Goal: Task Accomplishment & Management: Manage account settings

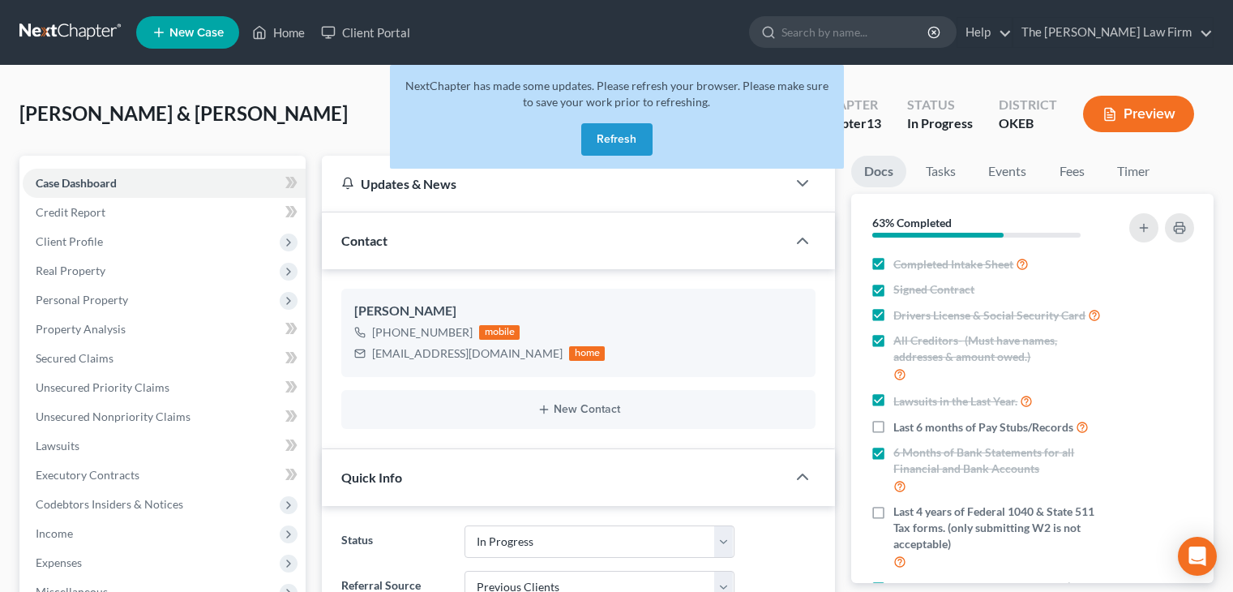
select select "4"
select select "1"
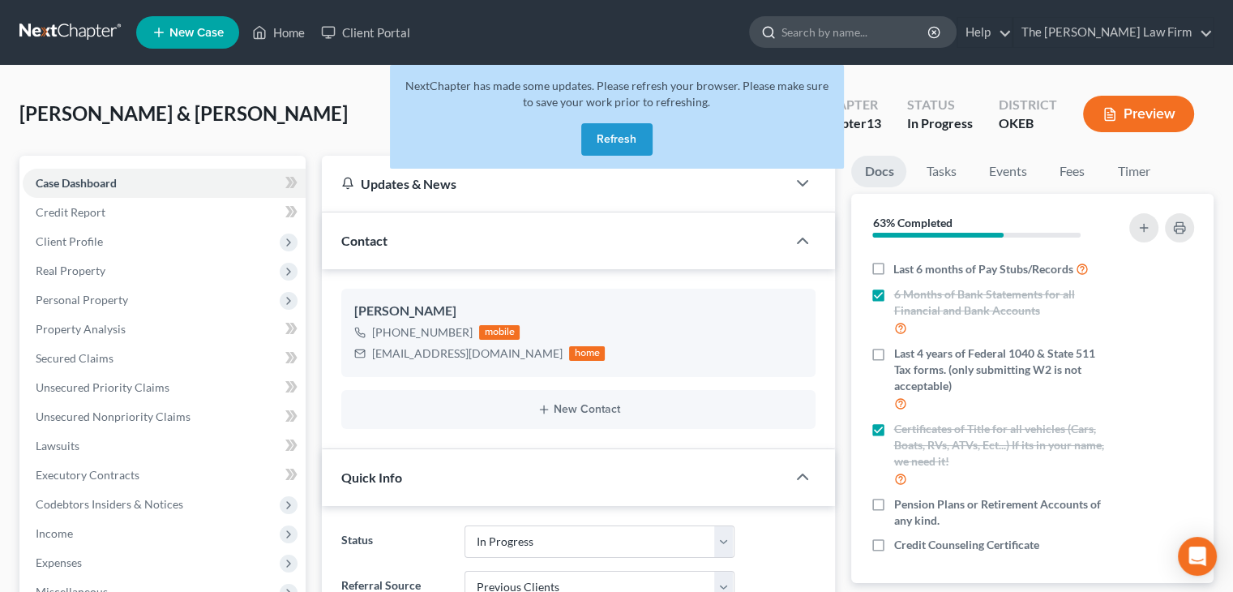
click at [875, 24] on input "search" at bounding box center [855, 32] width 148 height 30
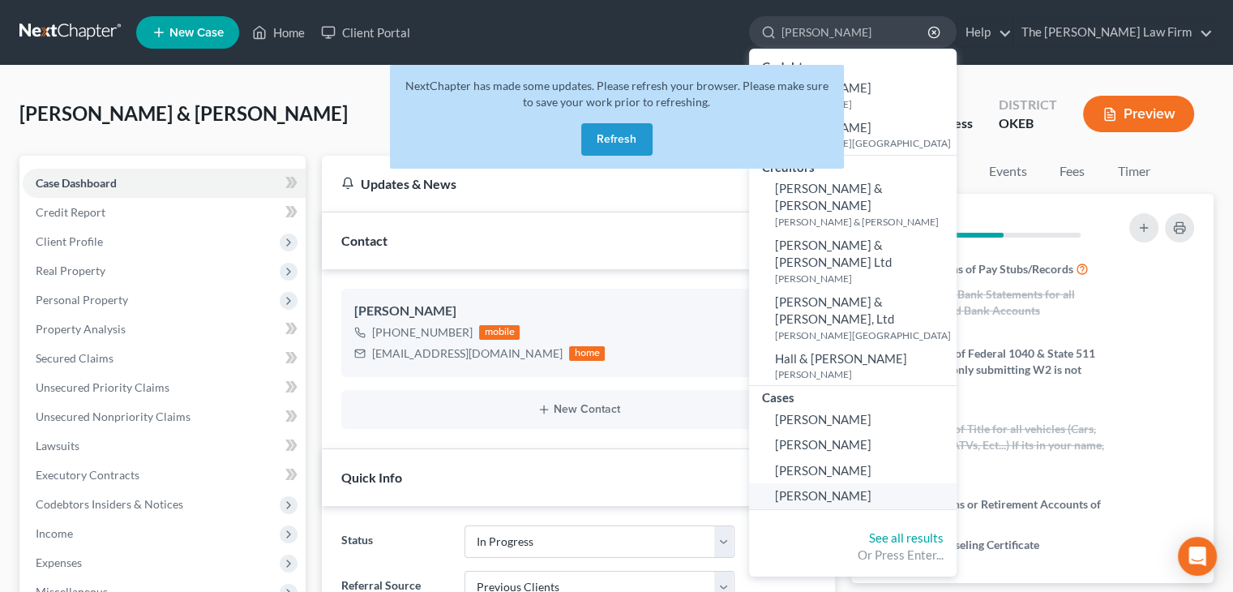
type input "[PERSON_NAME]"
click at [900, 483] on link "[PERSON_NAME]" at bounding box center [852, 495] width 207 height 25
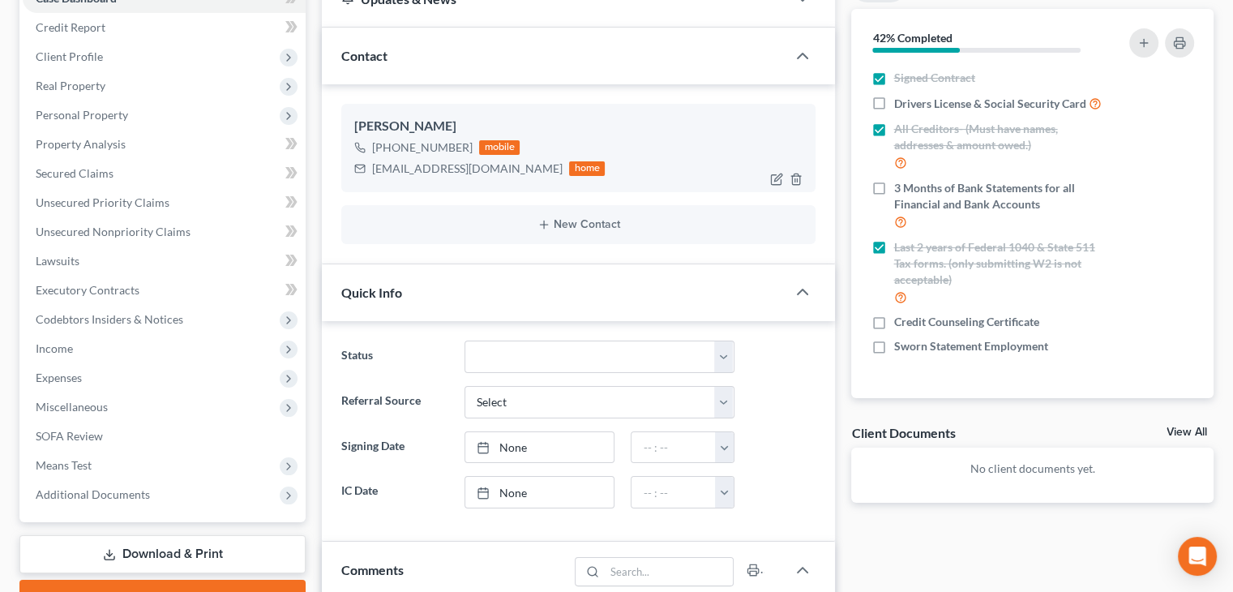
scroll to position [182, 0]
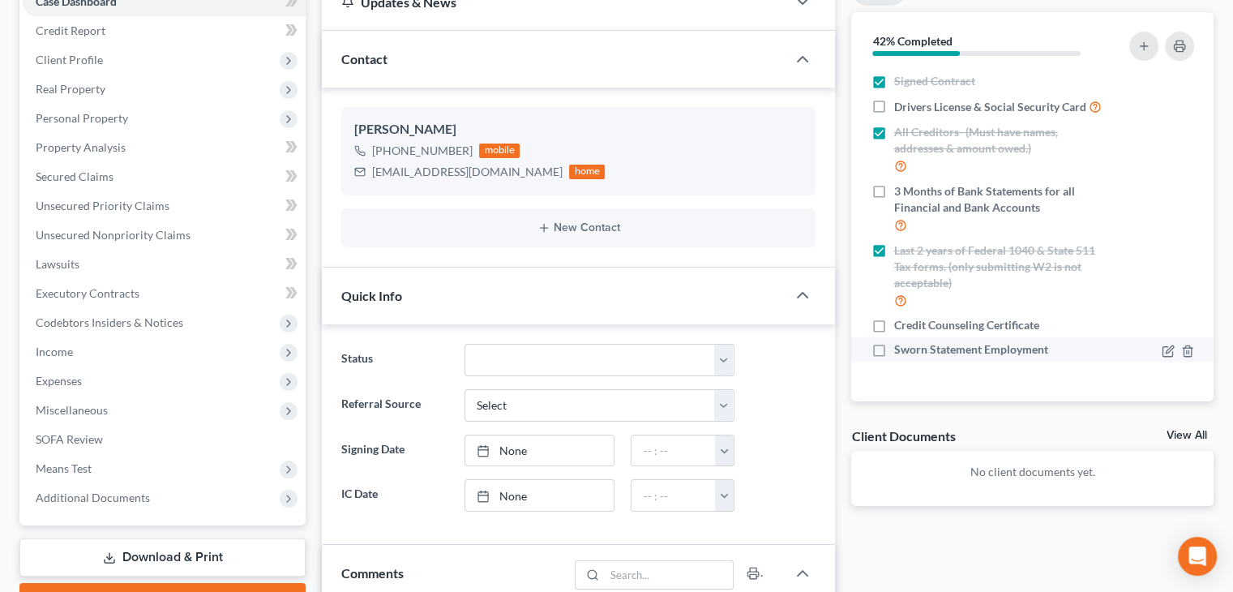
click at [893, 352] on label "Sworn Statement Employment" at bounding box center [970, 349] width 154 height 16
click at [900, 352] on input "Sworn Statement Employment" at bounding box center [905, 346] width 11 height 11
checkbox input "true"
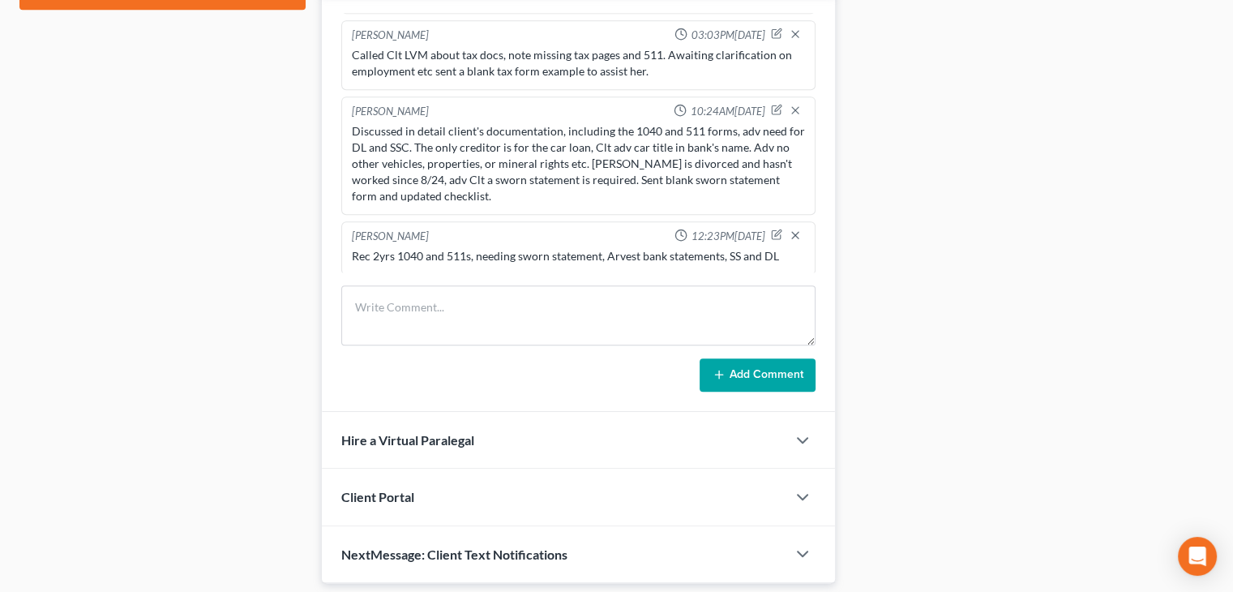
scroll to position [793, 0]
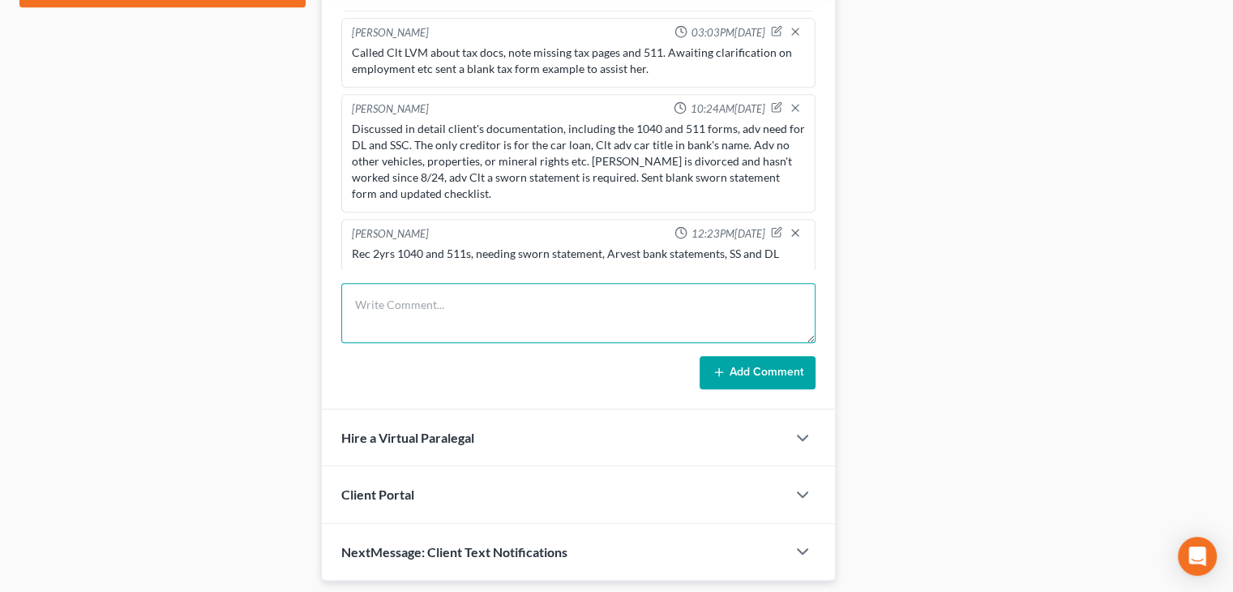
click at [408, 300] on textarea at bounding box center [578, 313] width 474 height 60
click at [554, 299] on textarea "Only needing banking app statements, email sent" at bounding box center [578, 313] width 474 height 60
type textarea "Only needing banking app statements, e-mail sent"
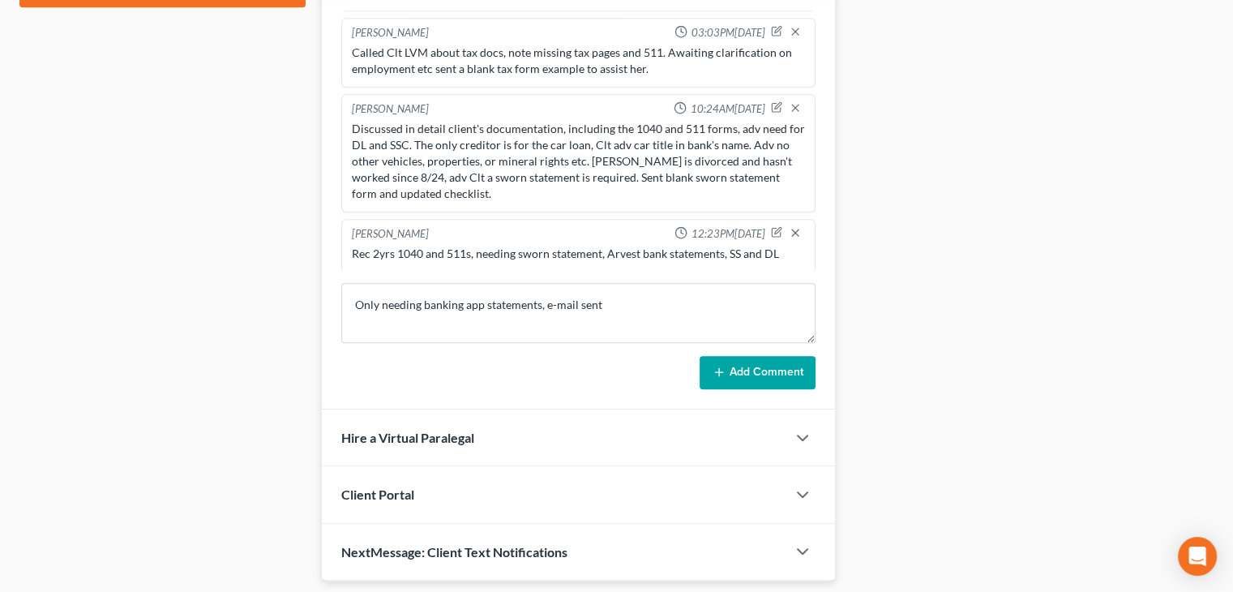
click at [752, 368] on button "Add Comment" at bounding box center [757, 373] width 116 height 34
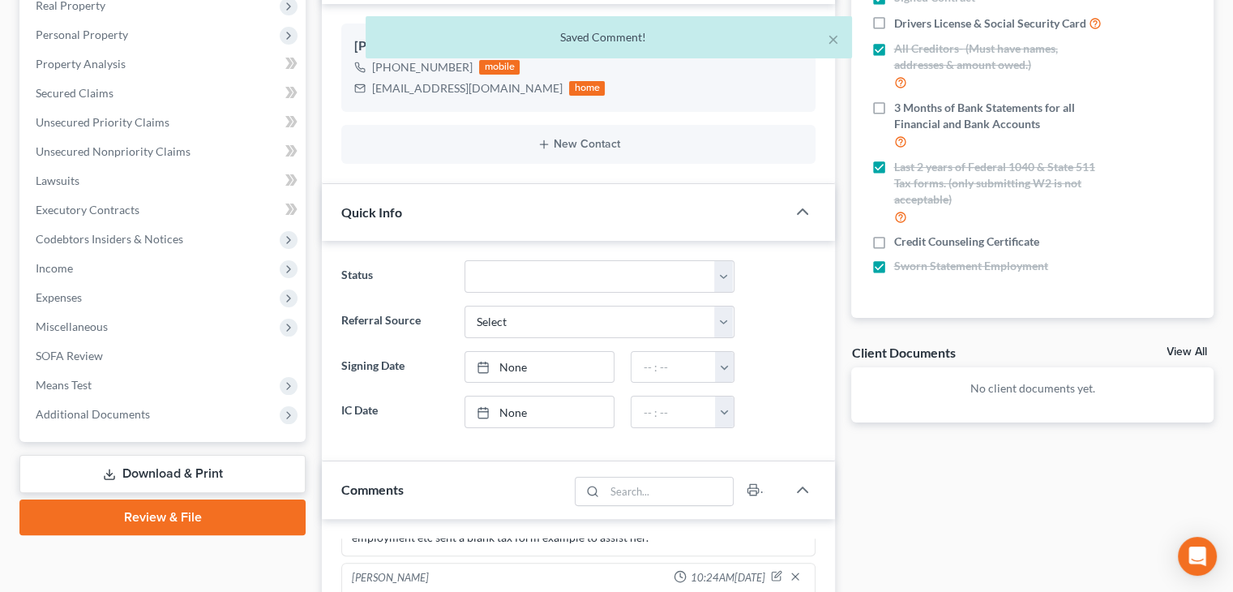
scroll to position [0, 0]
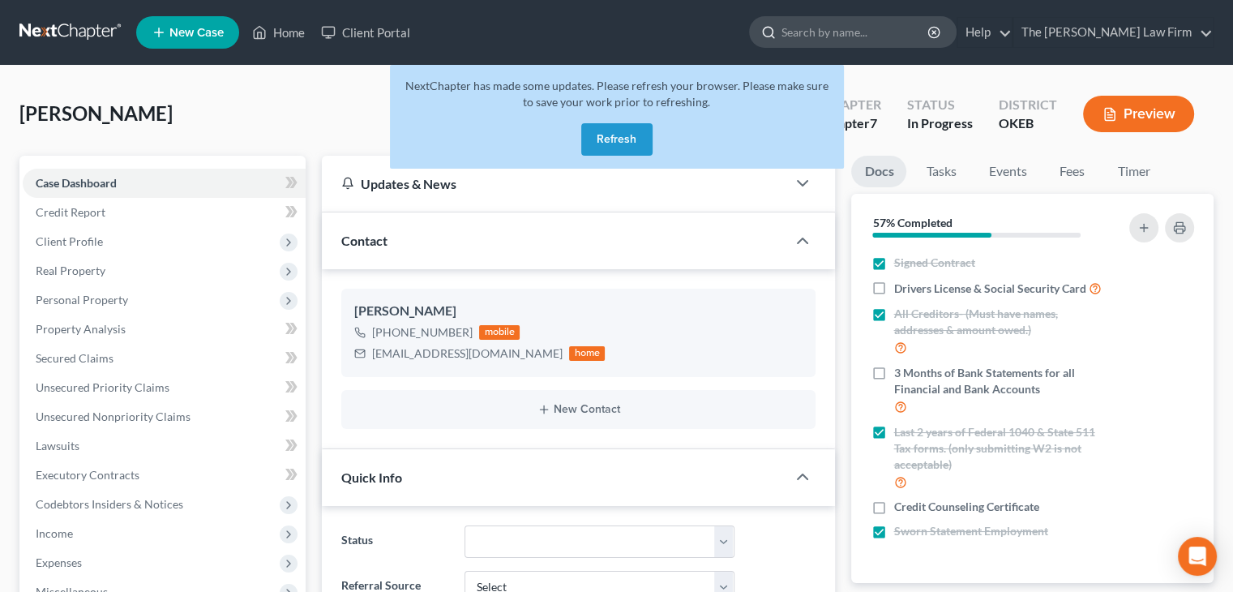
click at [865, 29] on input "search" at bounding box center [855, 32] width 148 height 30
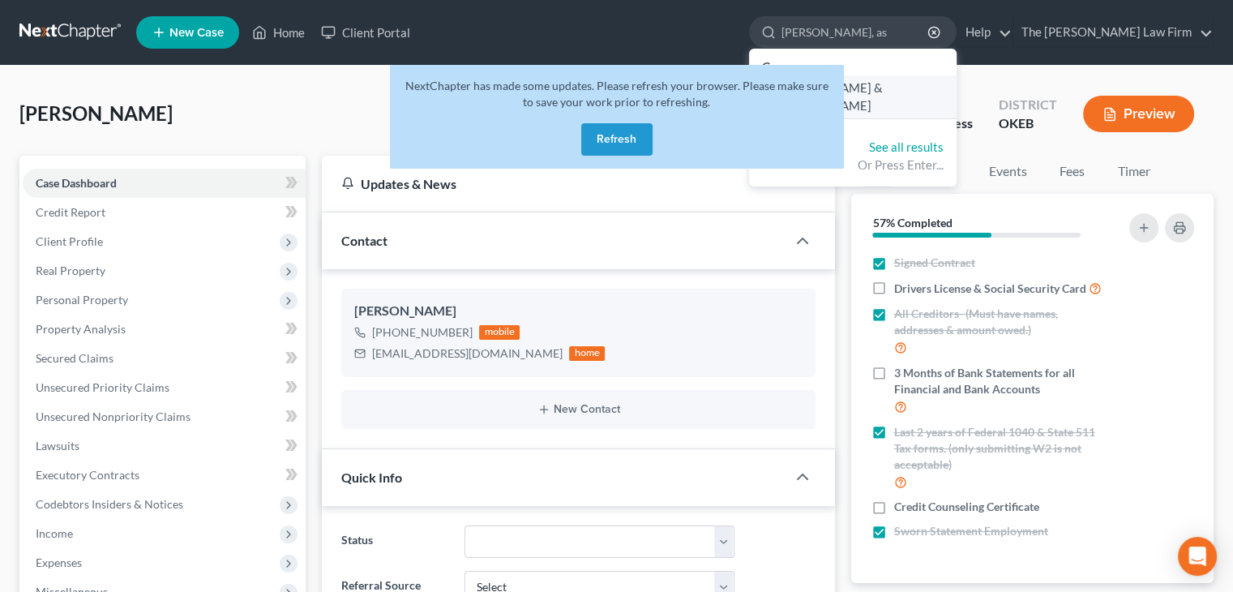
type input "[PERSON_NAME], as"
click at [883, 86] on span "[PERSON_NAME] & [PERSON_NAME]" at bounding box center [829, 96] width 108 height 32
select select "1"
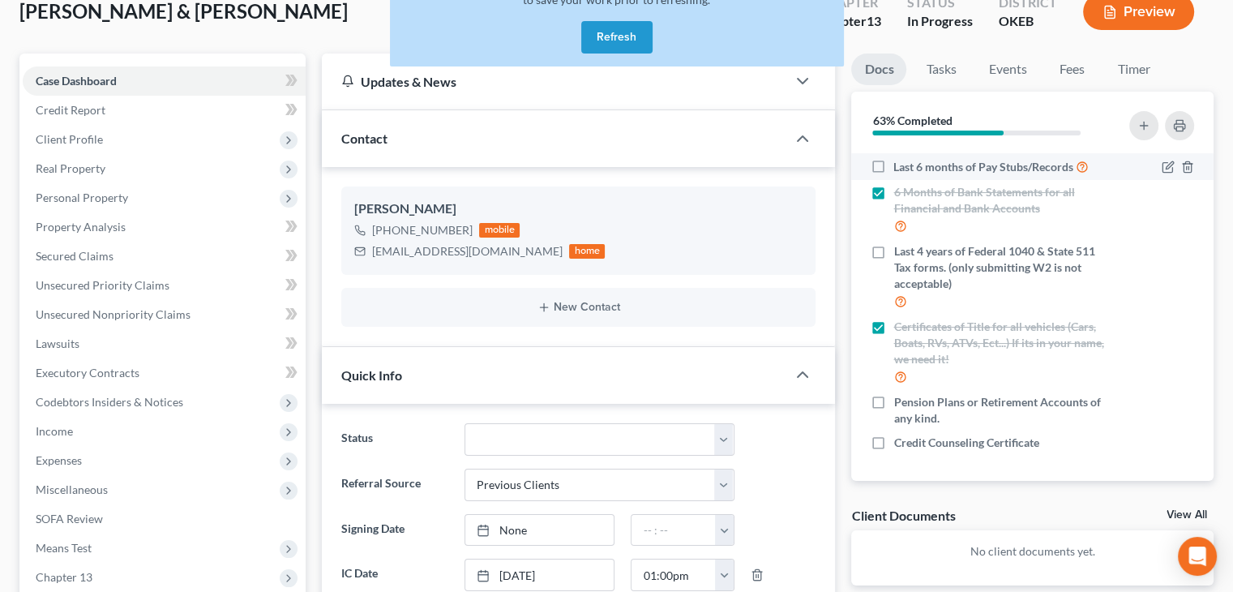
scroll to position [104, 0]
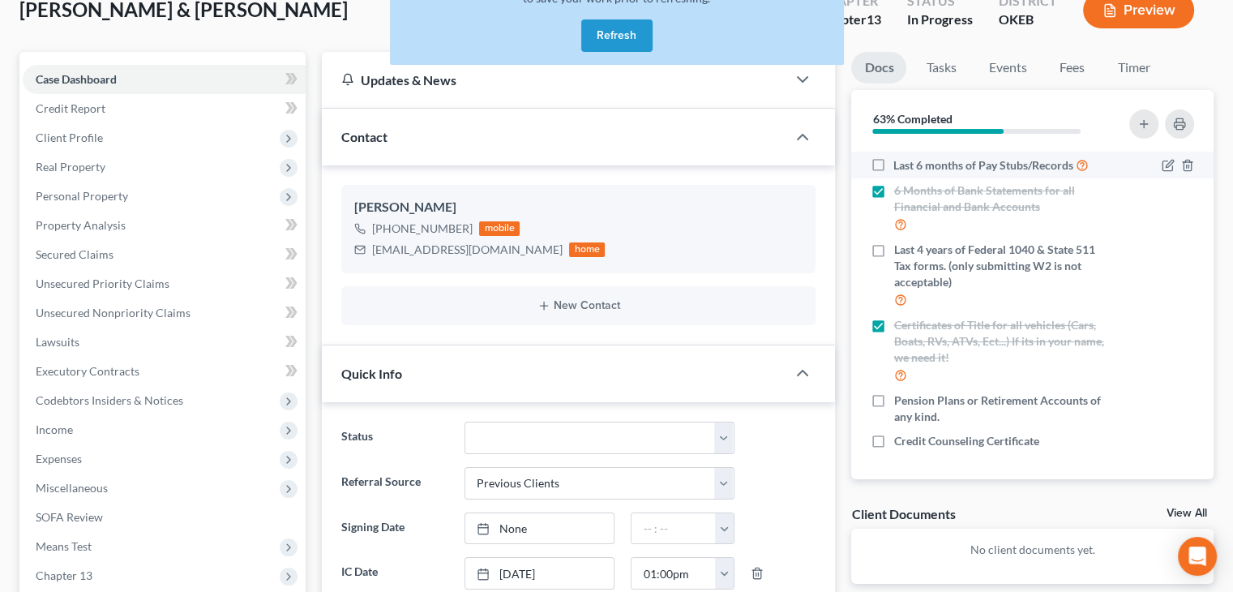
click at [943, 293] on label "Last 4 years of Federal 1040 & State 511 Tax forms. (only submitting W2 is not …" at bounding box center [1001, 275] width 216 height 67
click at [910, 252] on input "Last 4 years of Federal 1040 & State 511 Tax forms. (only submitting W2 is not …" at bounding box center [905, 247] width 11 height 11
click at [943, 293] on label "Last 4 years of Federal 1040 & State 511 Tax forms. (only submitting W2 is not …" at bounding box center [1001, 275] width 216 height 67
click at [910, 252] on input "Last 4 years of Federal 1040 & State 511 Tax forms. (only submitting W2 is not …" at bounding box center [905, 247] width 11 height 11
checkbox input "false"
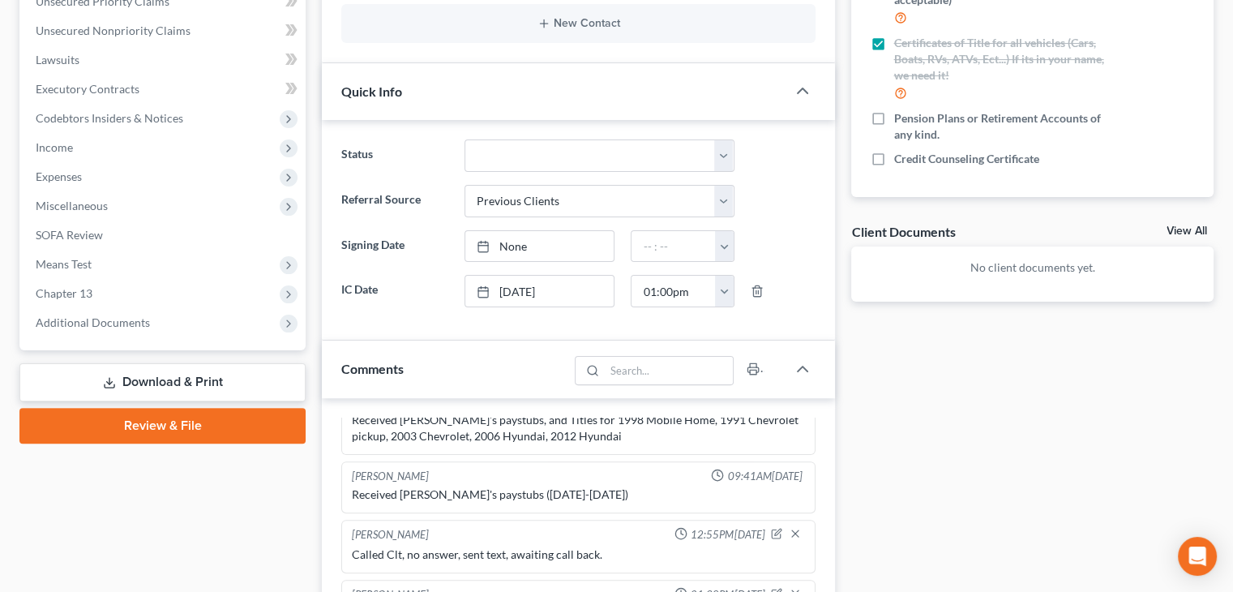
scroll to position [0, 0]
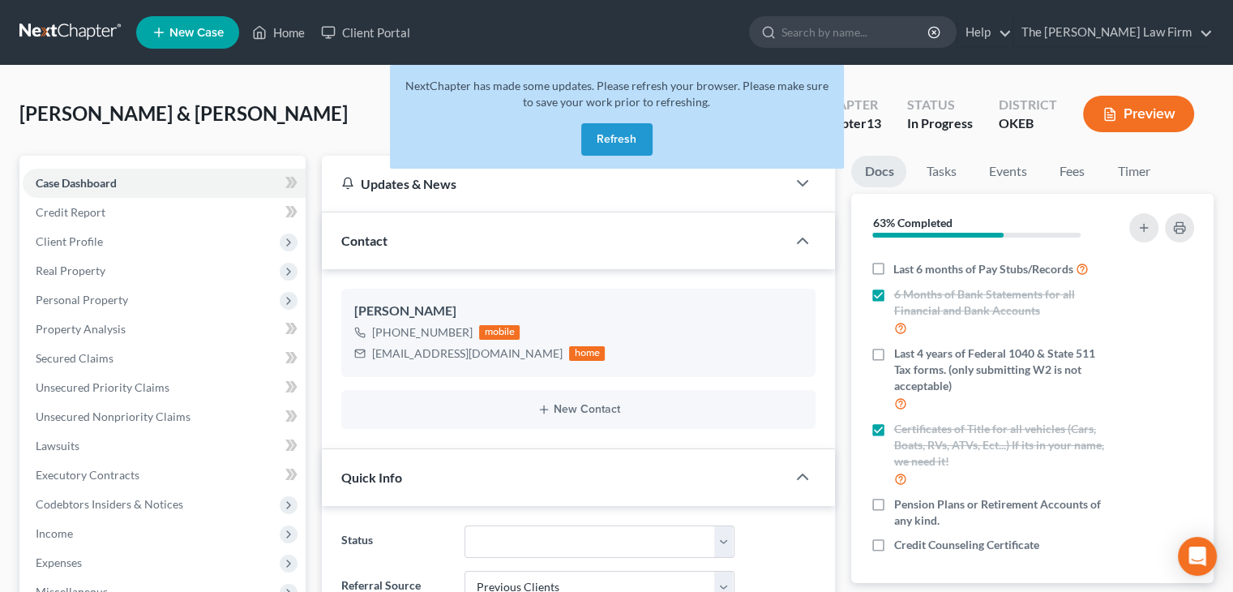
click at [613, 142] on button "Refresh" at bounding box center [616, 139] width 71 height 32
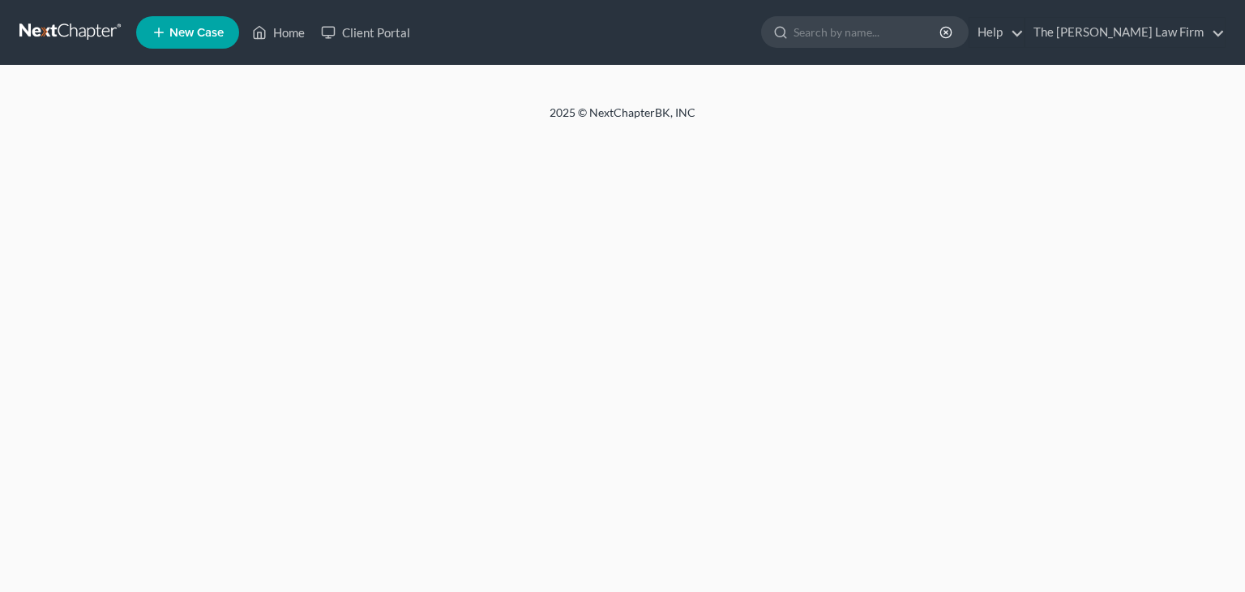
select select "1"
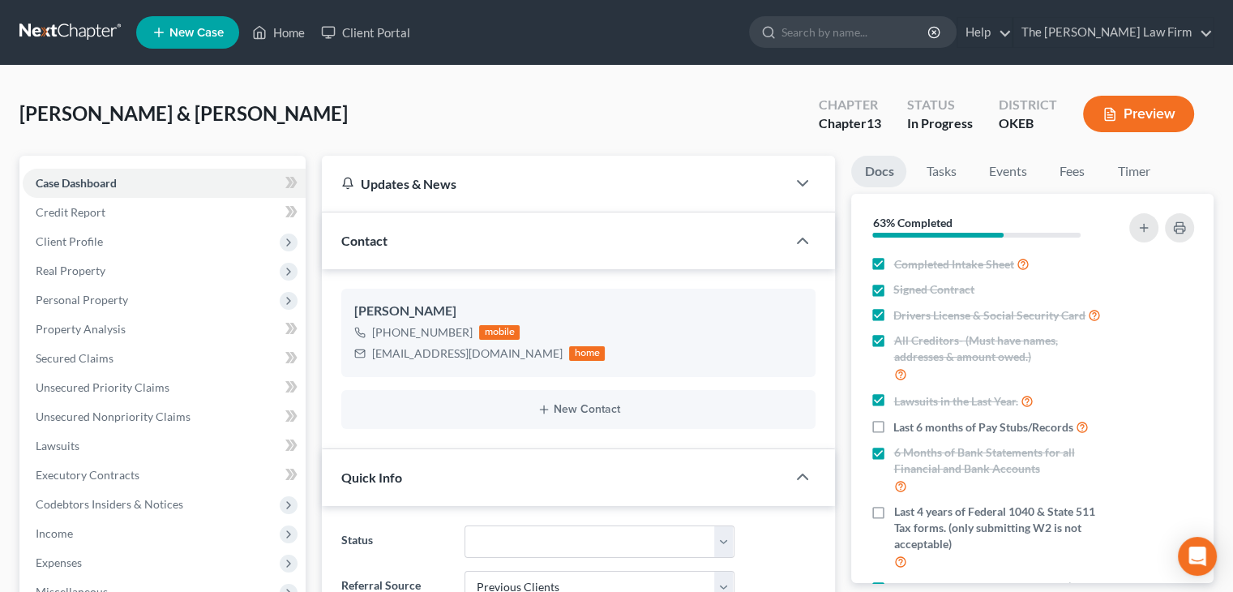
scroll to position [733, 0]
click at [882, 28] on input "search" at bounding box center [855, 32] width 148 height 30
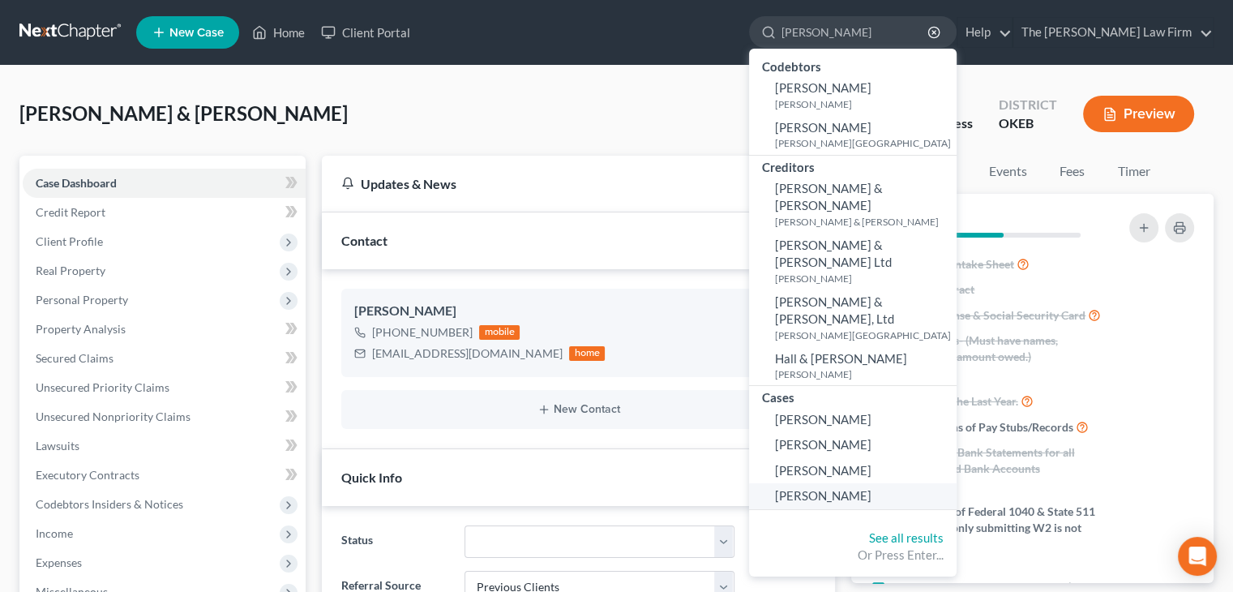
type input "Hamilton"
click at [871, 488] on span "[PERSON_NAME]" at bounding box center [823, 495] width 96 height 15
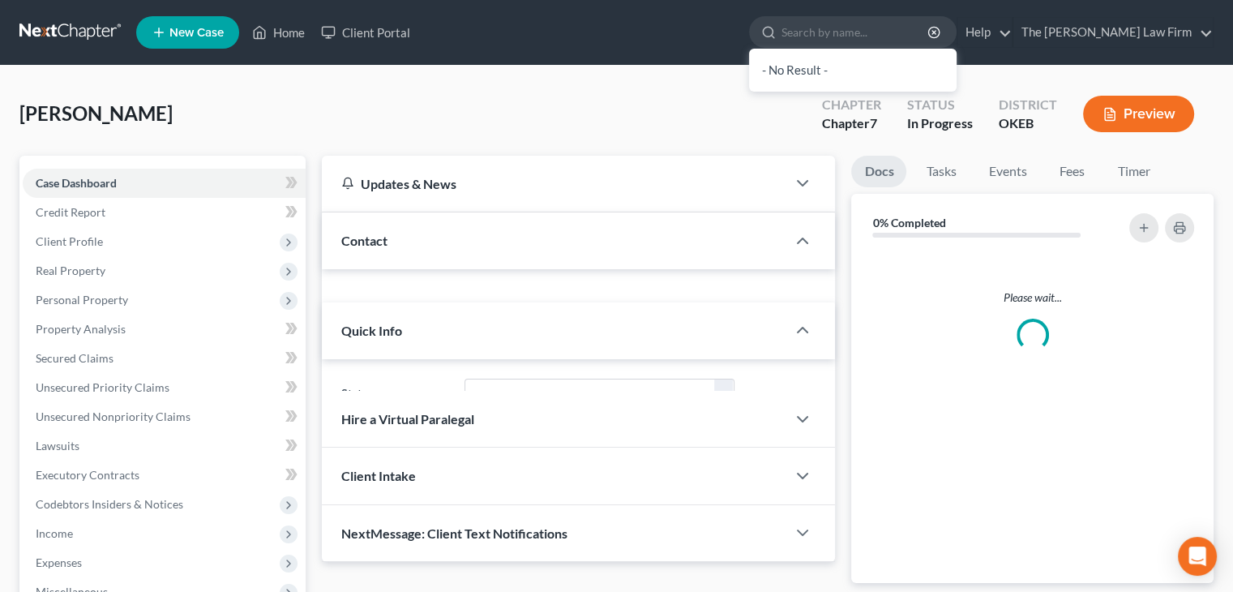
click at [874, 443] on div "Please wait..." at bounding box center [1032, 416] width 362 height 332
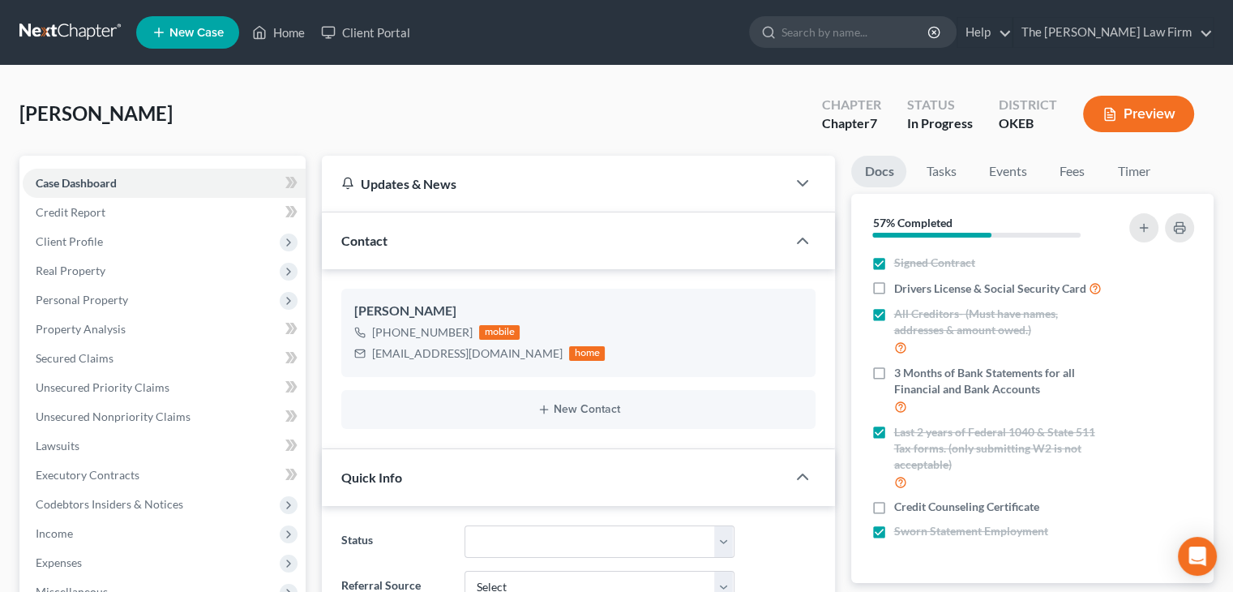
scroll to position [322, 0]
click at [893, 289] on label "Drivers License & Social Security Card" at bounding box center [996, 288] width 207 height 19
click at [900, 289] on input "Drivers License & Social Security Card" at bounding box center [905, 284] width 11 height 11
checkbox input "true"
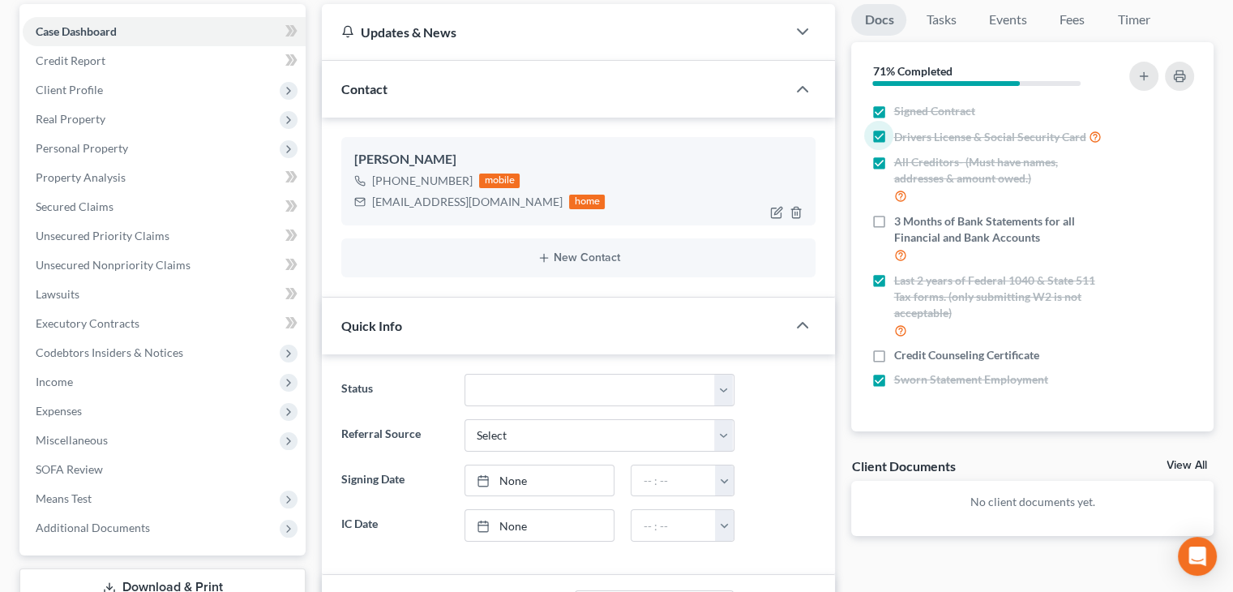
scroll to position [0, 0]
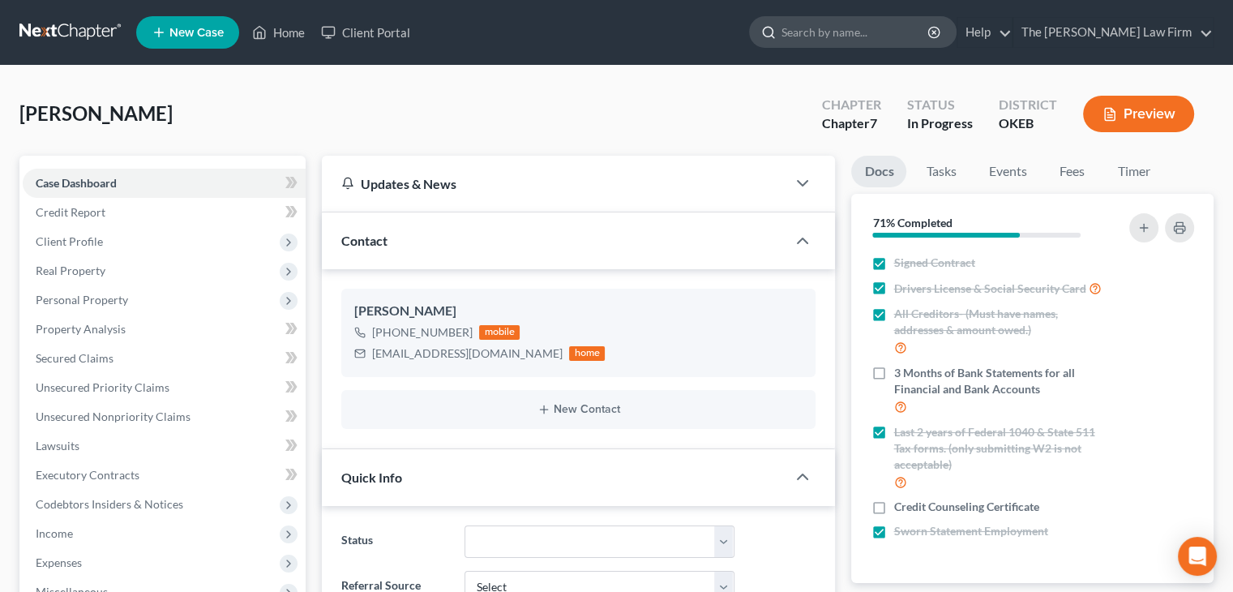
click at [888, 44] on input "search" at bounding box center [855, 32] width 148 height 30
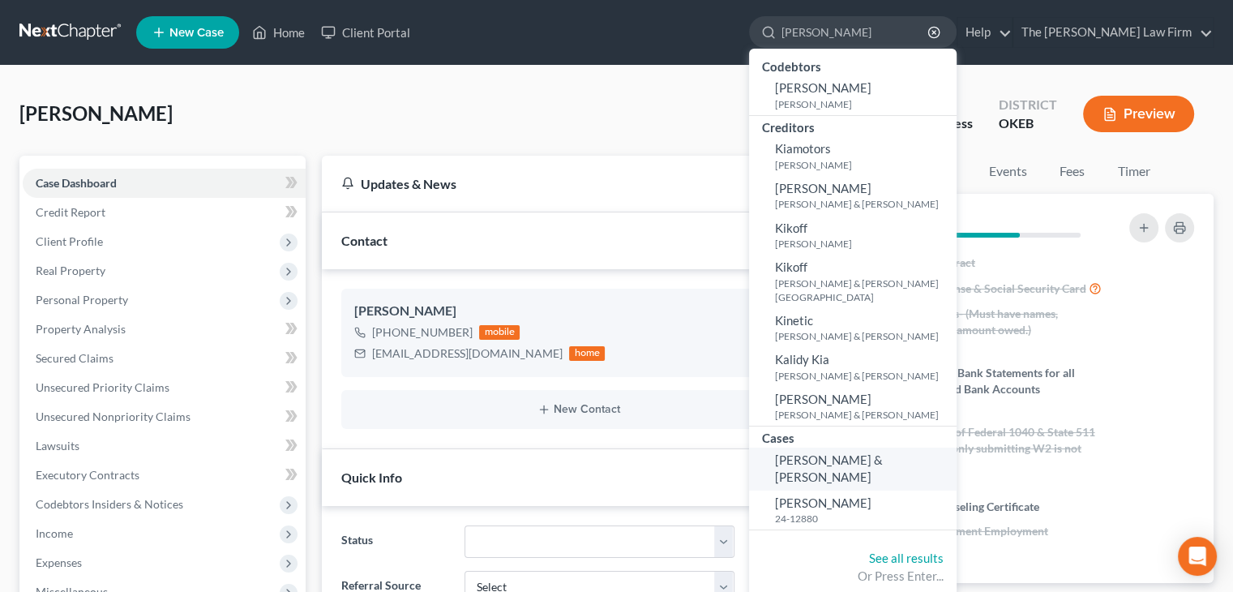
type input "Killingsworth"
click at [863, 452] on span "Killingsworth, Brad & Wanda" at bounding box center [829, 468] width 108 height 32
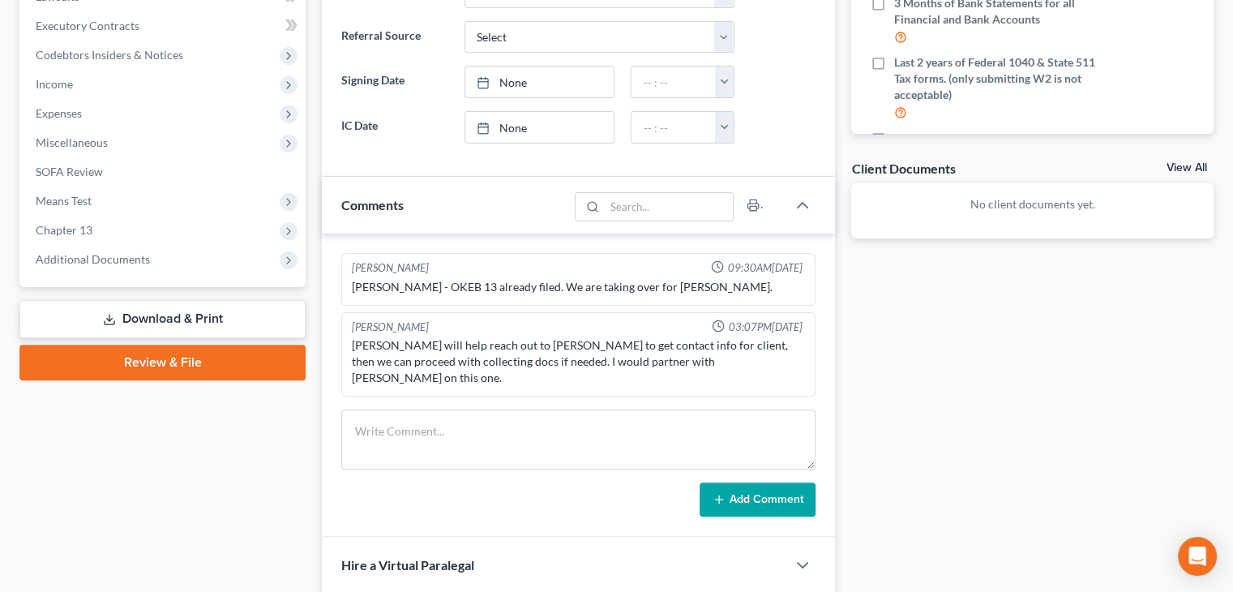
scroll to position [450, 0]
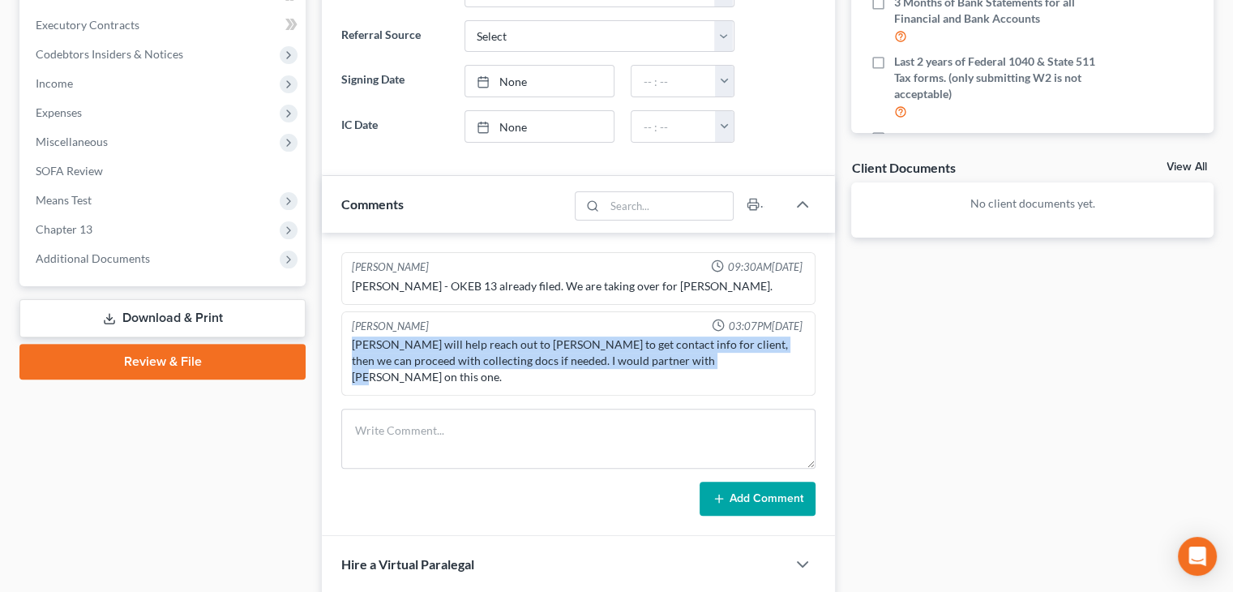
drag, startPoint x: 669, startPoint y: 363, endPoint x: 350, endPoint y: 340, distance: 319.4
click at [350, 340] on div "Kate will help reach out to Joe Tate to get contact info for client, then we ca…" at bounding box center [579, 360] width 460 height 55
copy div "Kate will help reach out to Joe Tate to get contact info for client, then we ca…"
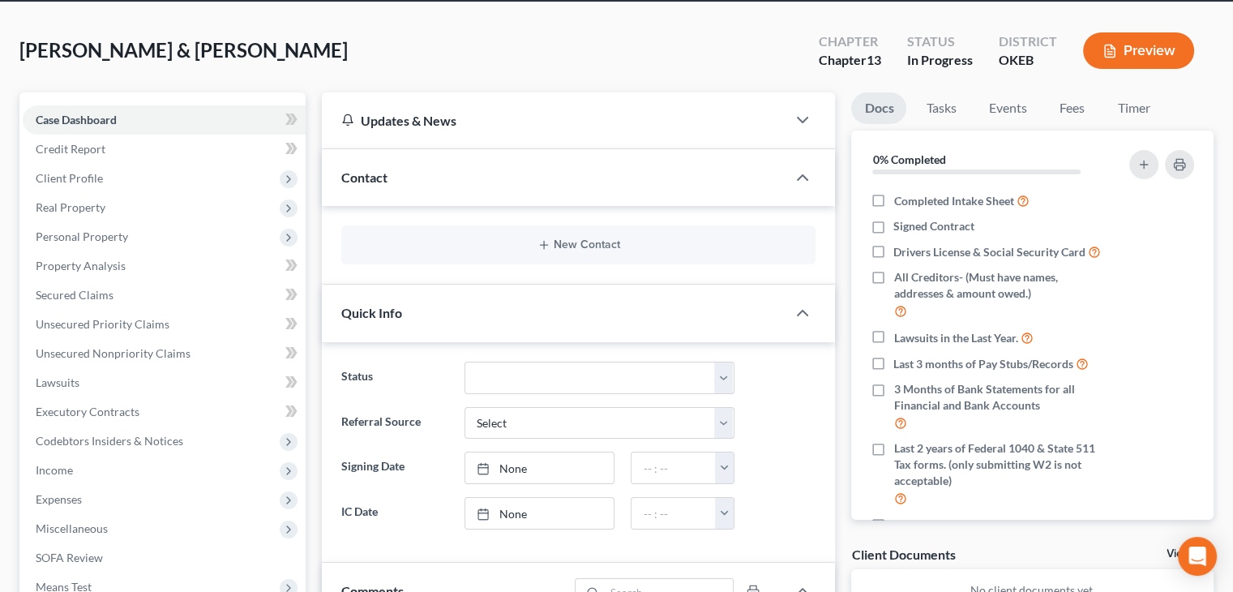
scroll to position [0, 0]
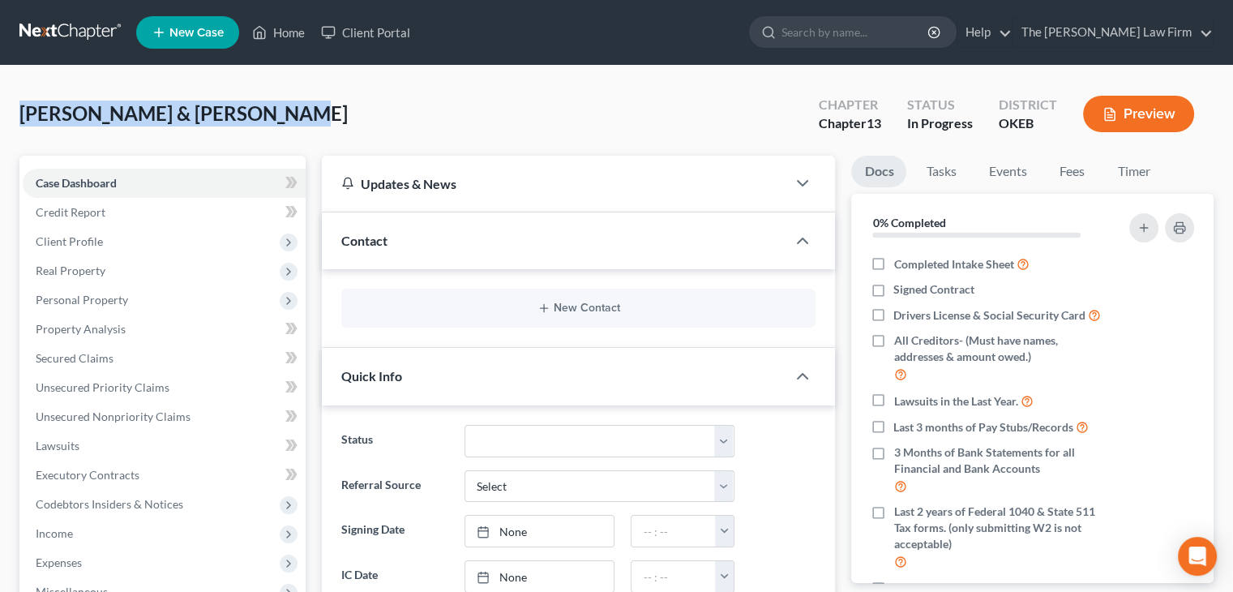
drag, startPoint x: 272, startPoint y: 116, endPoint x: 0, endPoint y: 134, distance: 272.9
copy span "Killingsworth, Brad & Wanda"
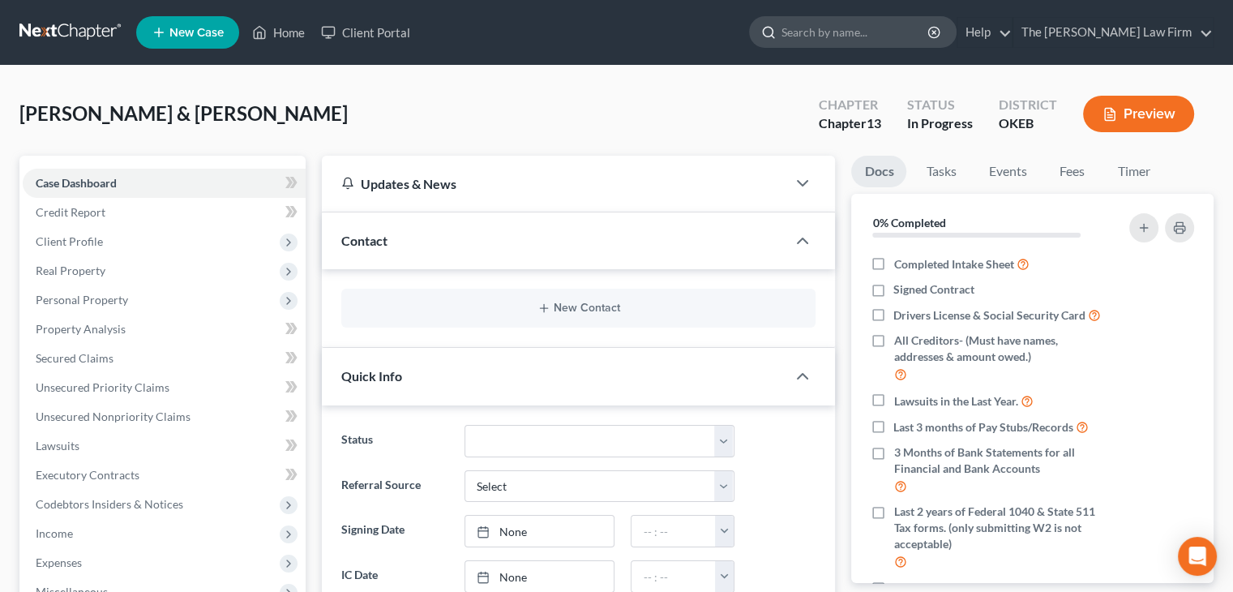
click at [885, 24] on input "search" at bounding box center [855, 32] width 148 height 30
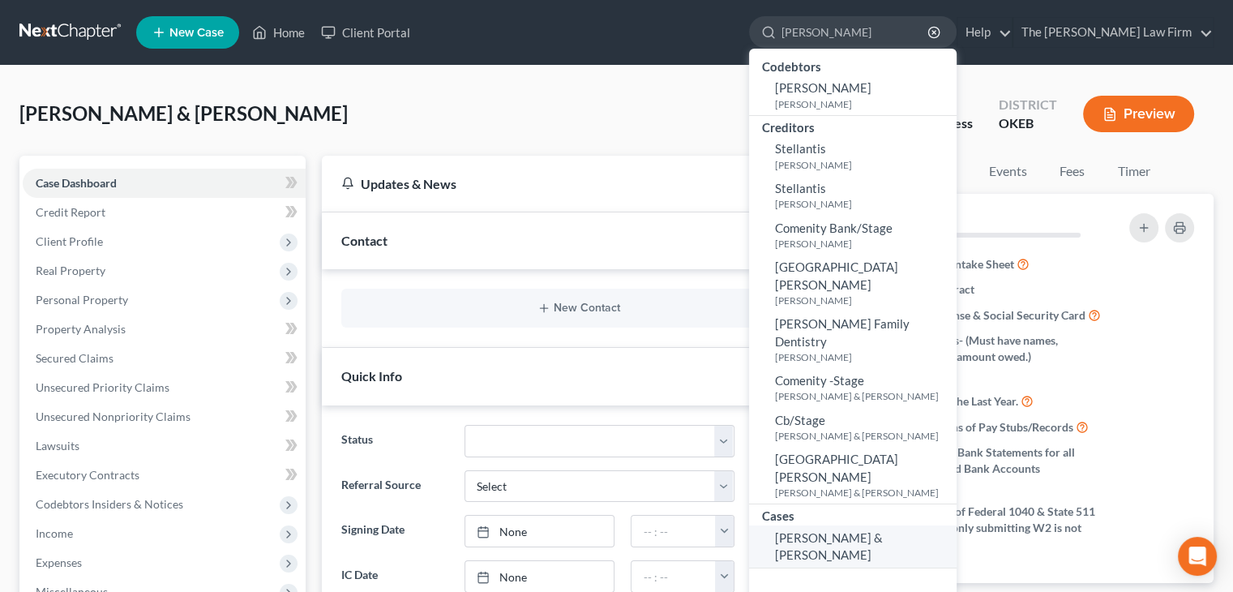
type input "stewart"
click at [883, 530] on span "Stewart, Robert & Melissa" at bounding box center [829, 546] width 108 height 32
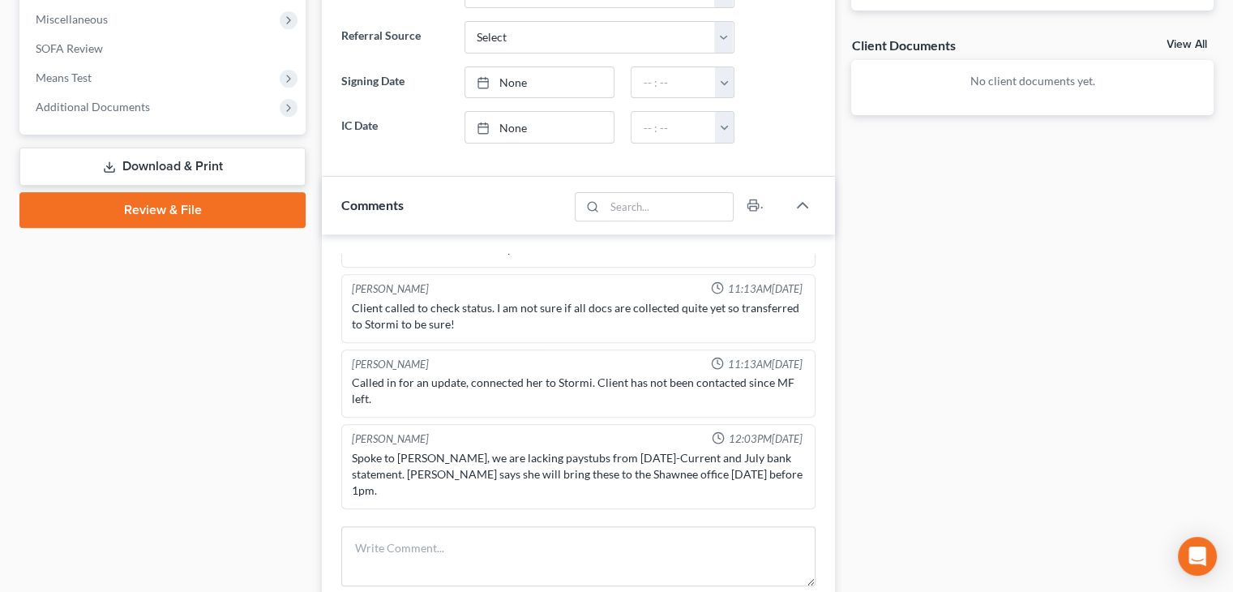
scroll to position [580, 0]
